Goal: Task Accomplishment & Management: Use online tool/utility

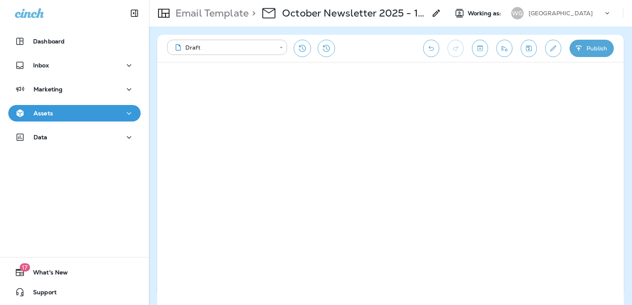
click at [72, 114] on div "Assets" at bounding box center [74, 113] width 119 height 10
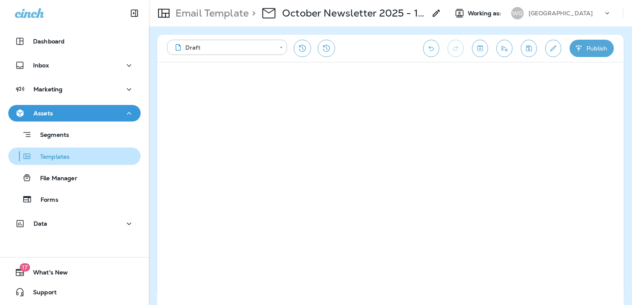
click at [77, 155] on div "Templates" at bounding box center [75, 156] width 126 height 12
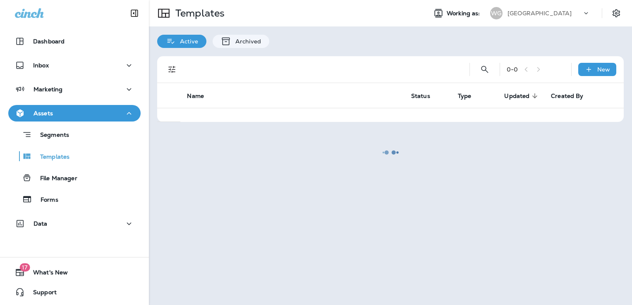
click at [548, 14] on div at bounding box center [390, 153] width 481 height 304
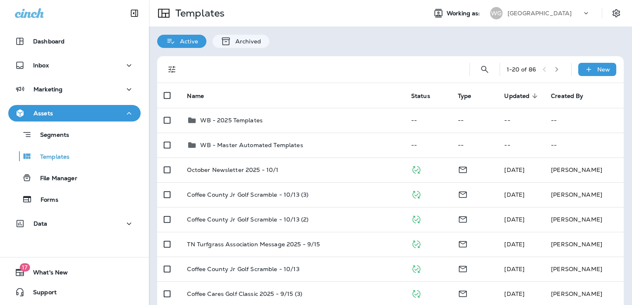
click at [548, 14] on p "[GEOGRAPHIC_DATA]" at bounding box center [540, 13] width 64 height 7
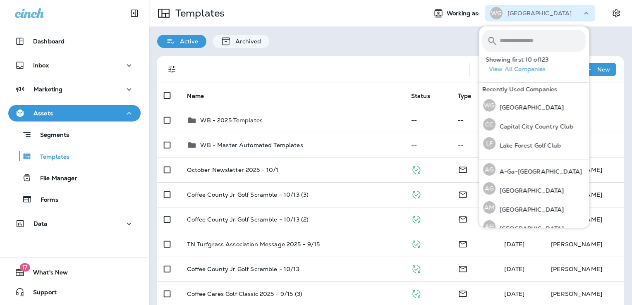
click at [520, 41] on input "text" at bounding box center [543, 41] width 86 height 22
click at [524, 141] on div "[PERSON_NAME] Forest Golf Club" at bounding box center [522, 143] width 84 height 19
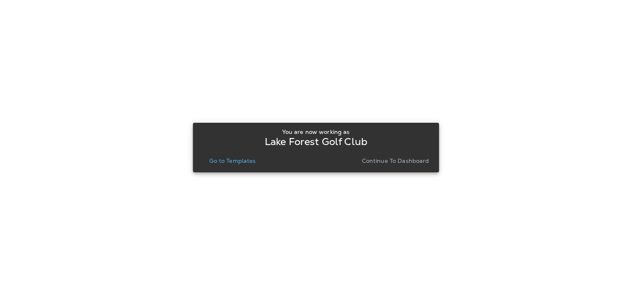
click at [235, 162] on p "Go to Templates" at bounding box center [232, 161] width 46 height 7
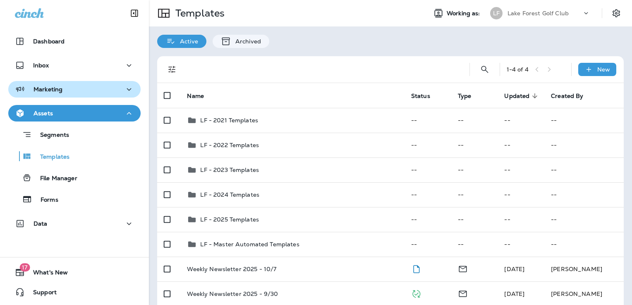
click at [77, 89] on div "Marketing" at bounding box center [74, 89] width 119 height 10
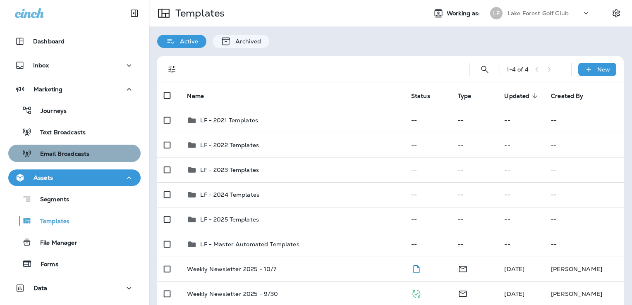
click at [76, 157] on p "Email Broadcasts" at bounding box center [60, 155] width 57 height 8
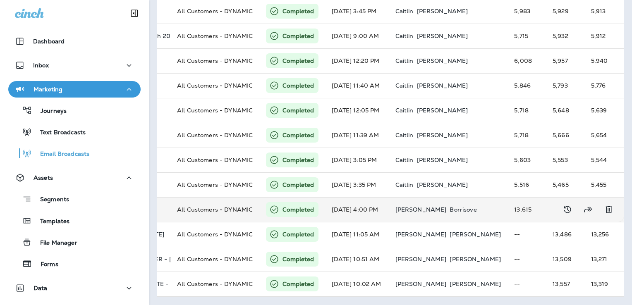
scroll to position [292, 0]
click at [450, 206] on p "Borrisove" at bounding box center [463, 209] width 27 height 7
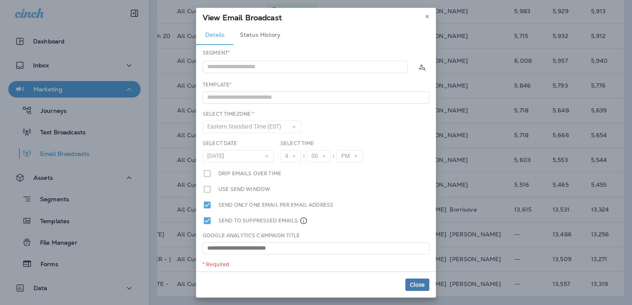
type input "**********"
click at [425, 17] on icon at bounding box center [427, 16] width 5 height 5
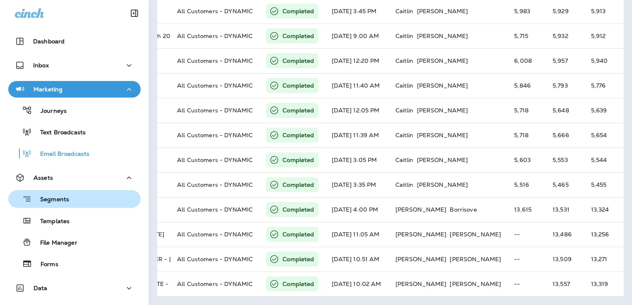
click at [63, 201] on p "Segments" at bounding box center [50, 200] width 37 height 8
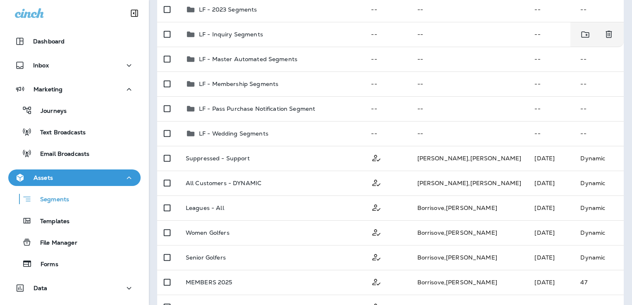
scroll to position [140, 0]
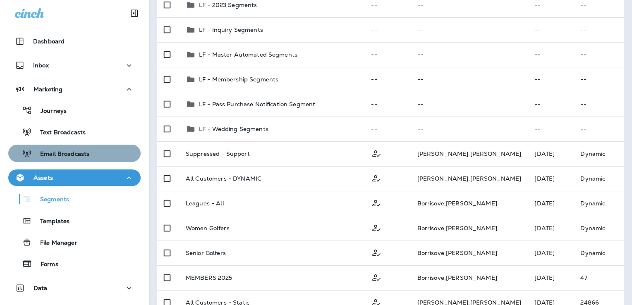
click at [87, 154] on p "Email Broadcasts" at bounding box center [60, 155] width 57 height 8
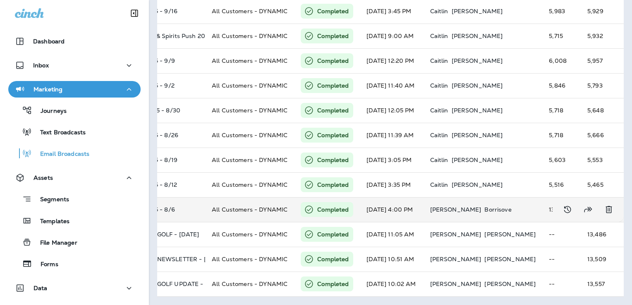
scroll to position [0, 76]
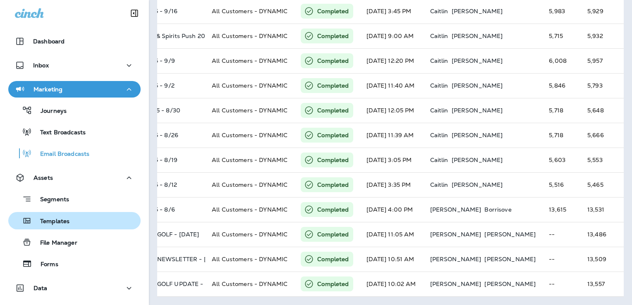
click at [73, 228] on button "Templates" at bounding box center [74, 220] width 132 height 17
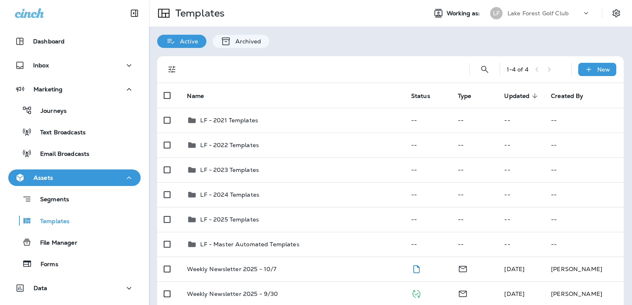
scroll to position [59, 0]
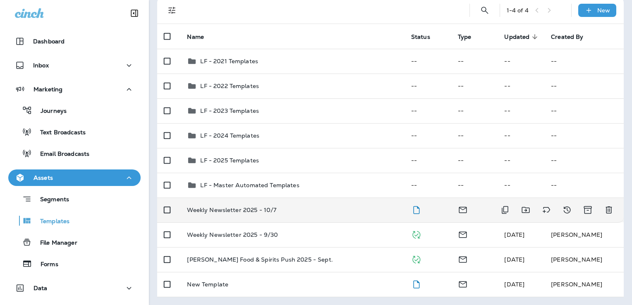
click at [298, 209] on div "Weekly Newsletter 2025 - 10/7" at bounding box center [292, 210] width 211 height 7
